Goal: Transaction & Acquisition: Purchase product/service

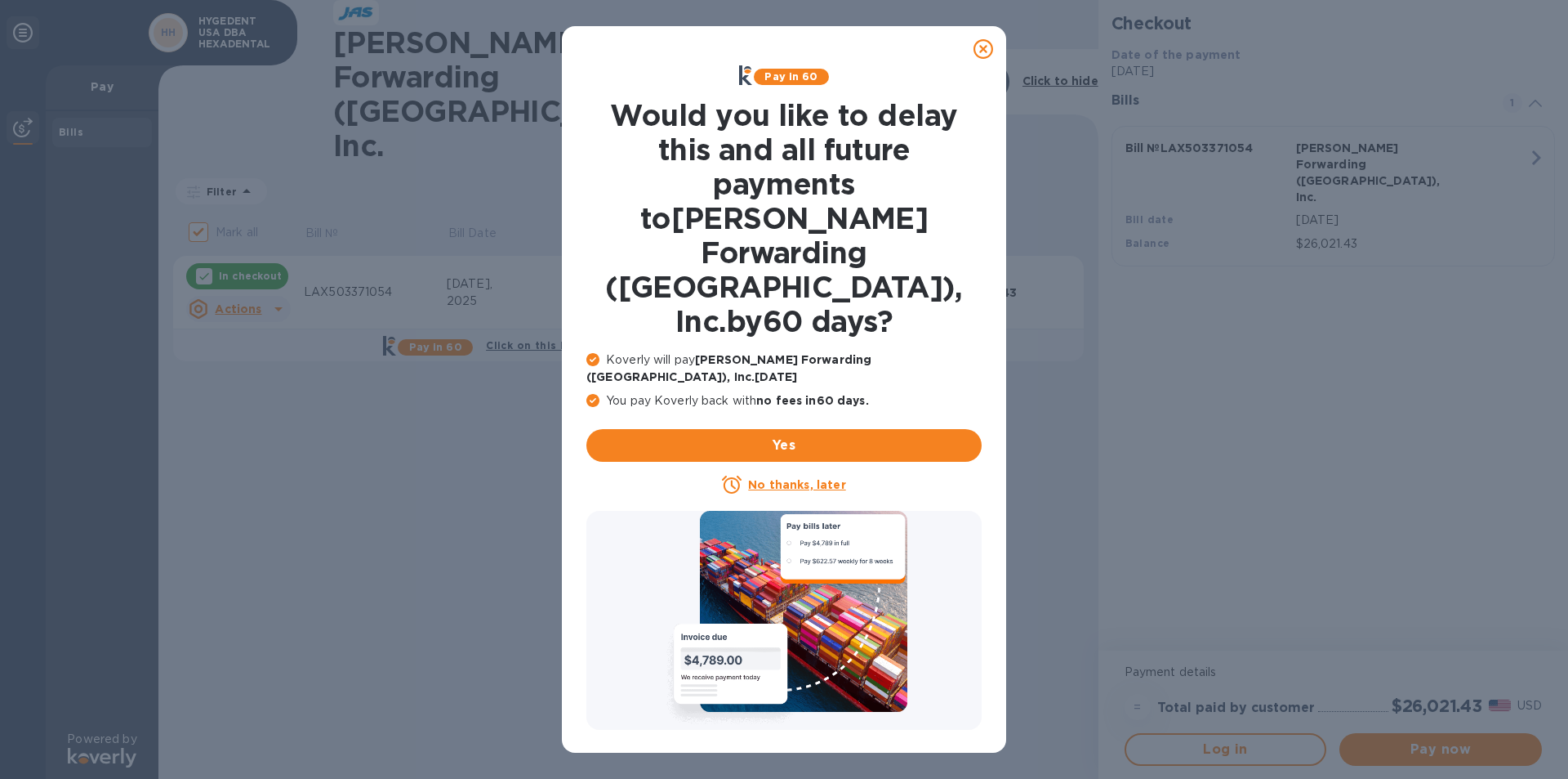
click at [985, 48] on icon at bounding box center [984, 49] width 20 height 20
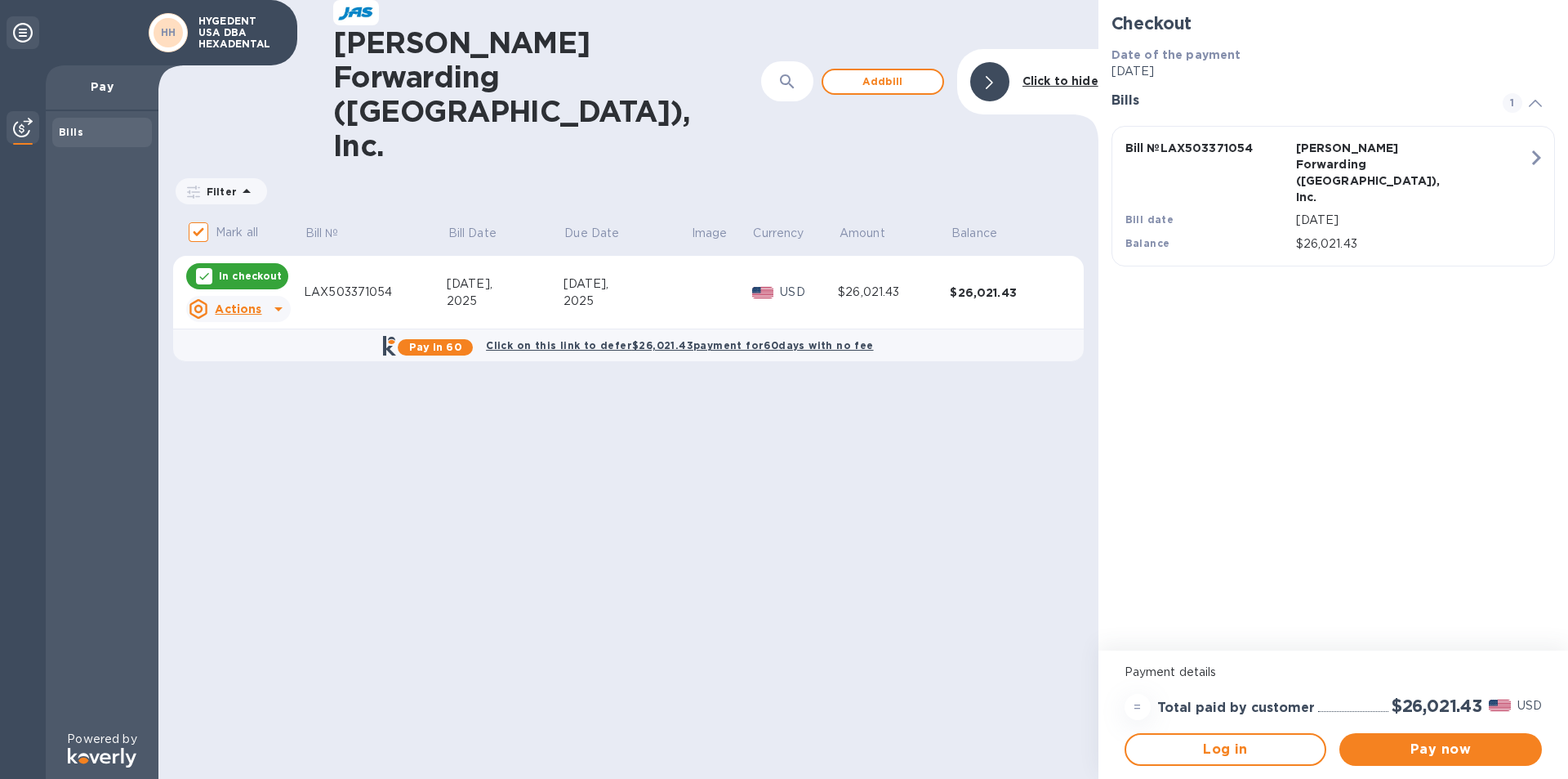
click at [528, 293] on div "2025" at bounding box center [505, 301] width 116 height 17
click at [276, 299] on icon at bounding box center [279, 309] width 20 height 20
click at [269, 284] on b "Open bill" at bounding box center [259, 280] width 55 height 13
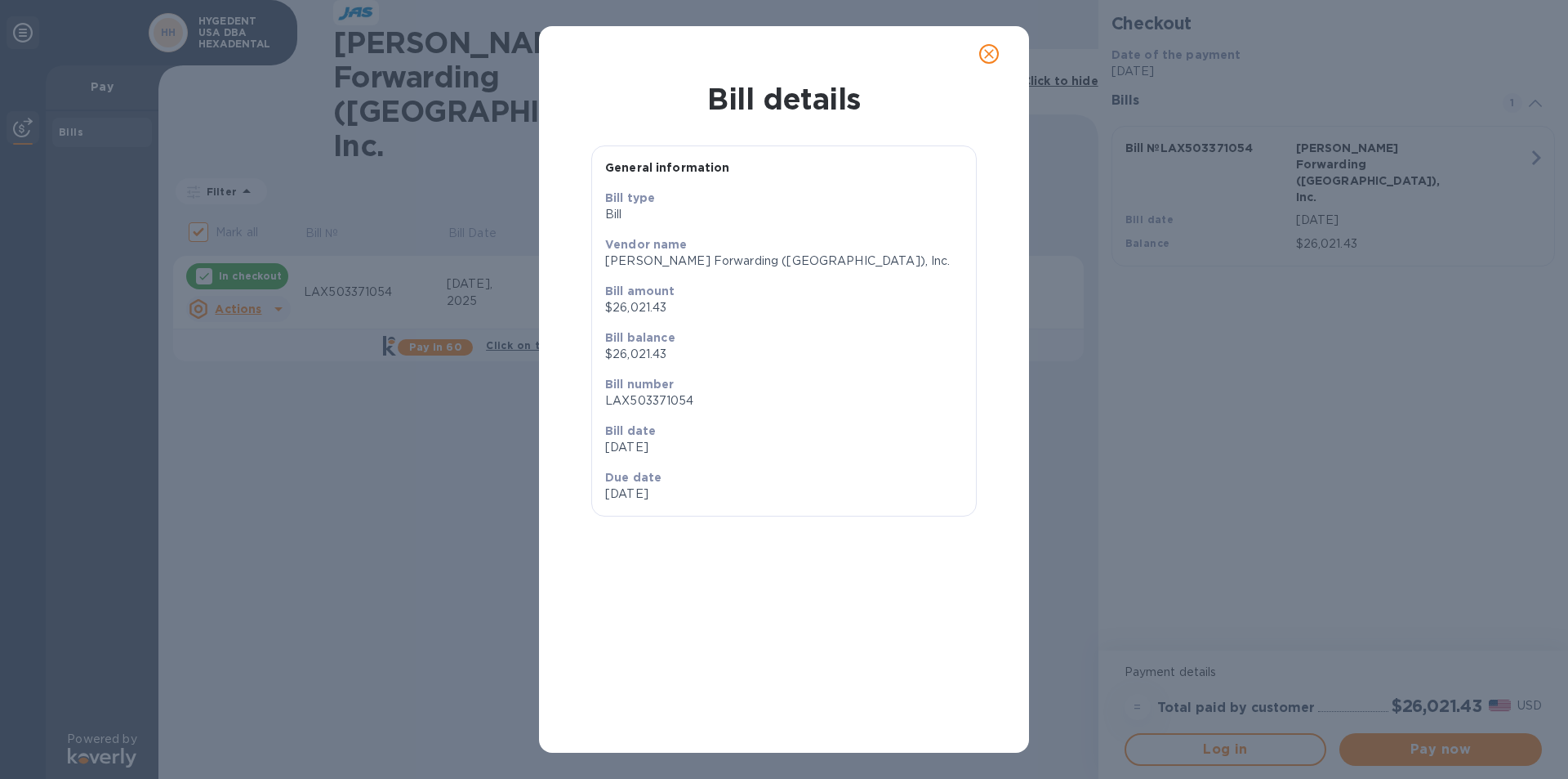
click at [988, 52] on icon "close" at bounding box center [989, 54] width 10 height 10
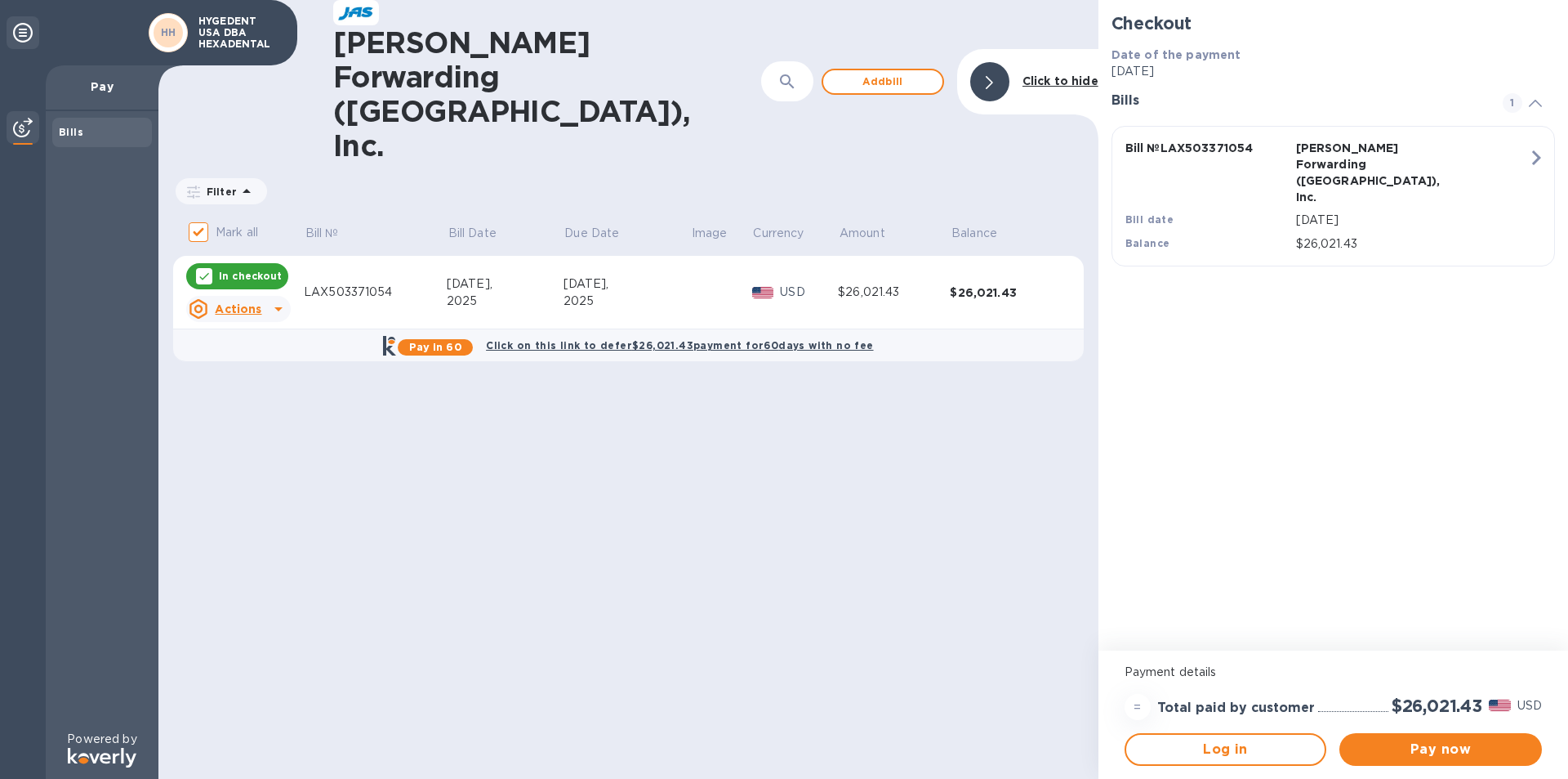
click at [114, 127] on div "Bills" at bounding box center [102, 132] width 87 height 17
drag, startPoint x: 114, startPoint y: 127, endPoint x: 673, endPoint y: 495, distance: 669.3
click at [673, 495] on div "[PERSON_NAME] Forwarding ([GEOGRAPHIC_DATA]), Inc. ​ Add [PERSON_NAME] to hide …" at bounding box center [629, 390] width 940 height 779
click at [1403, 758] on button "Pay now" at bounding box center [1440, 748] width 202 height 33
click at [1278, 752] on span "Log in" at bounding box center [1226, 749] width 173 height 20
